Goal: Transaction & Acquisition: Purchase product/service

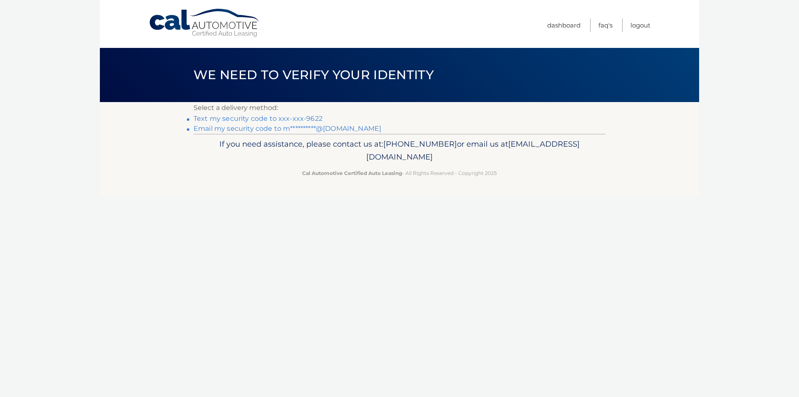
click at [278, 114] on link "Text my security code to xxx-xxx-9622" at bounding box center [257, 118] width 129 height 8
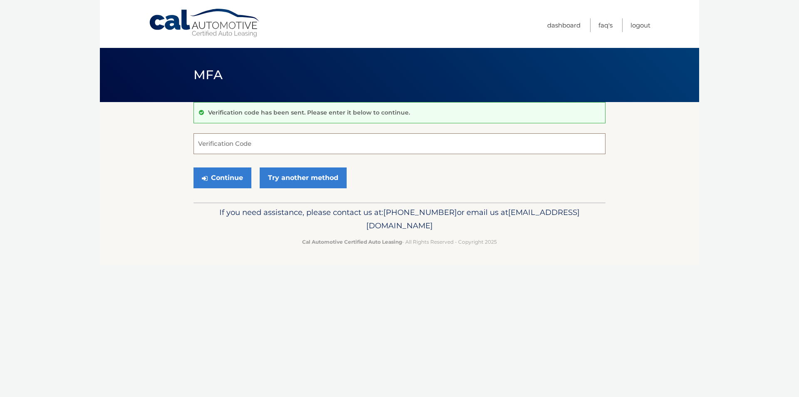
click at [287, 141] on input "Verification Code" at bounding box center [399, 143] width 412 height 21
type input "880108"
click at [238, 179] on button "Continue" at bounding box center [222, 177] width 58 height 21
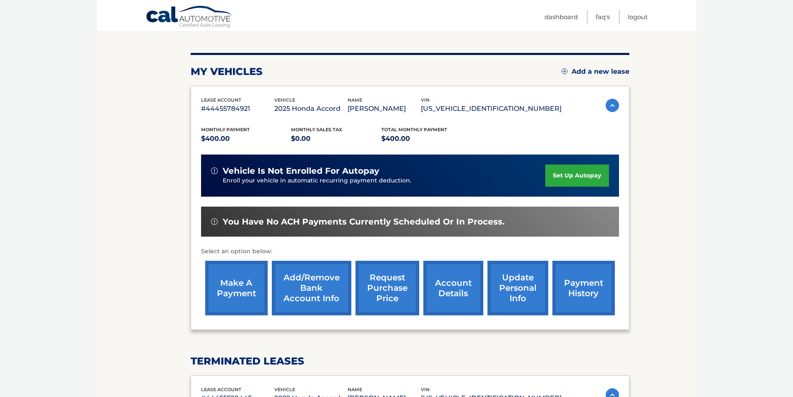
scroll to position [125, 0]
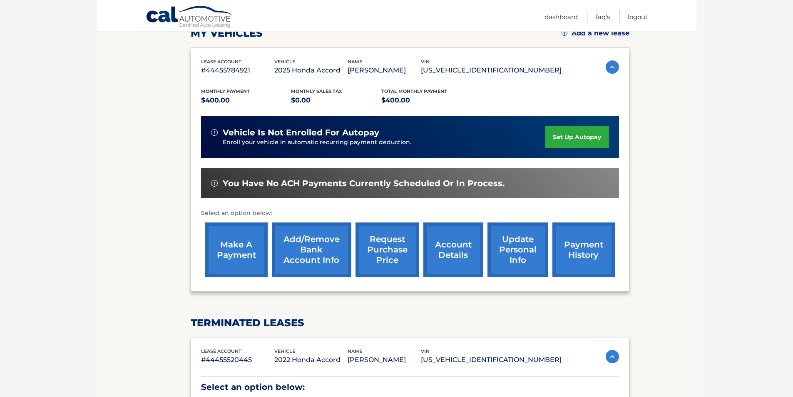
click at [238, 250] on link "make a payment" at bounding box center [236, 249] width 62 height 55
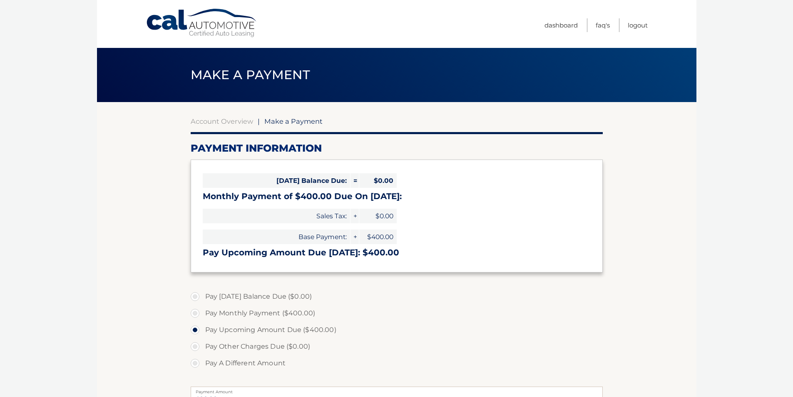
select select "MzFlMmM1YWItN2YxNC00N2QxLWJlMjMtZmE2MzI0OGQ0MWI2"
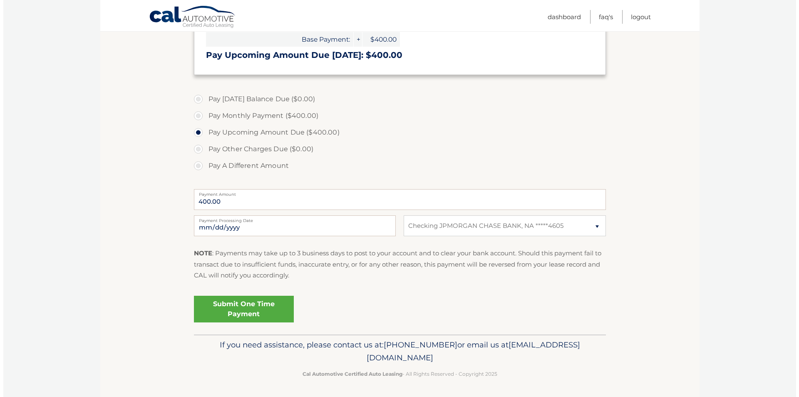
scroll to position [198, 0]
click at [263, 305] on link "Submit One Time Payment" at bounding box center [241, 308] width 100 height 27
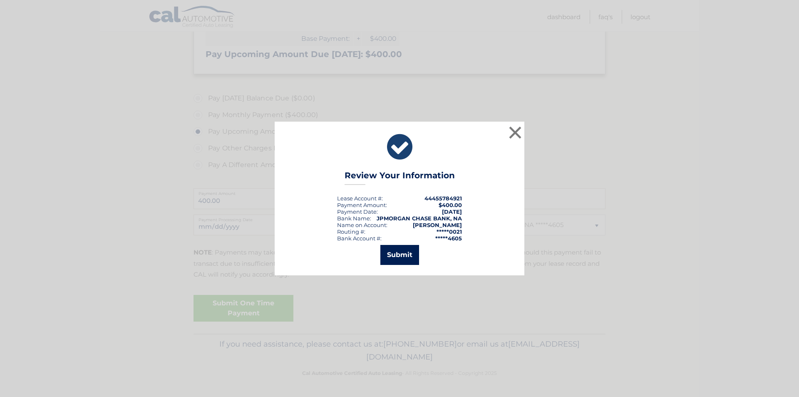
click at [407, 252] on button "Submit" at bounding box center [399, 255] width 39 height 20
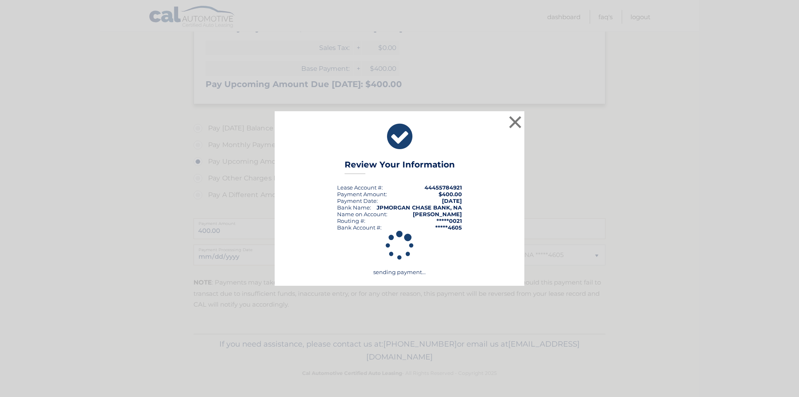
scroll to position [168, 0]
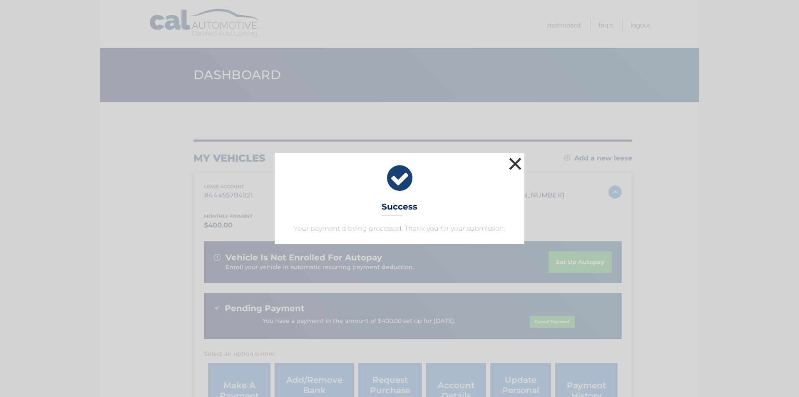
click at [517, 165] on button "×" at bounding box center [515, 163] width 17 height 17
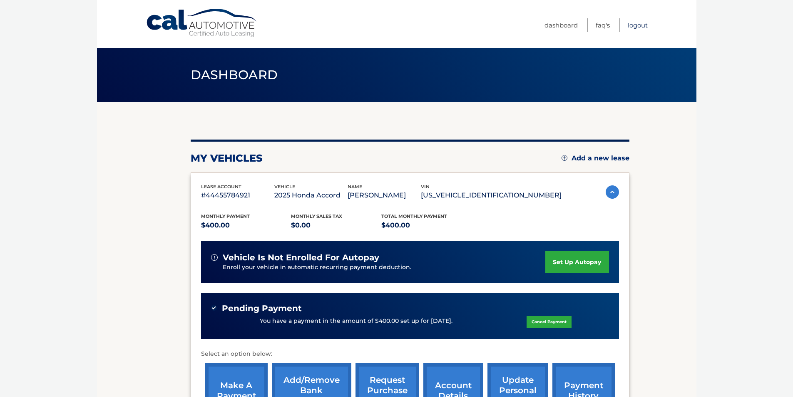
click at [637, 22] on link "Logout" at bounding box center [637, 25] width 20 height 14
